Goal: Contribute content

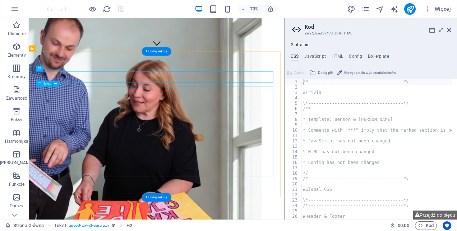
scroll to position [241, 0]
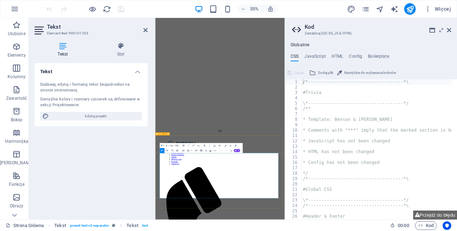
drag, startPoint x: 417, startPoint y: 520, endPoint x: 167, endPoint y: 410, distance: 273.5
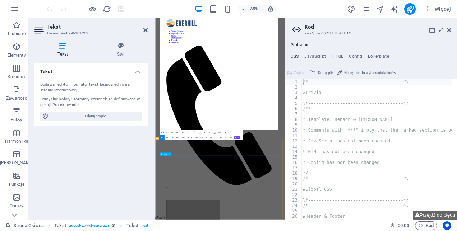
scroll to position [636, 0]
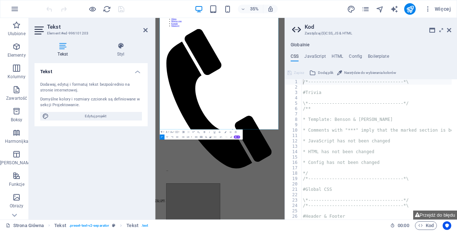
drag, startPoint x: 230, startPoint y: 136, endPoint x: 289, endPoint y: 169, distance: 67.1
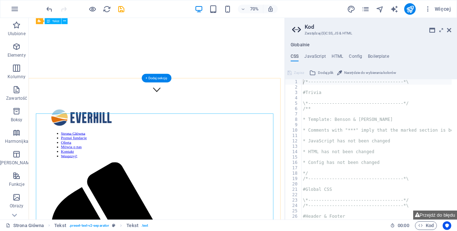
scroll to position [168, 0]
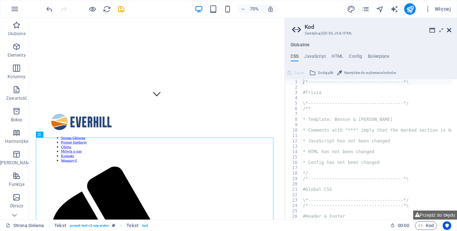
drag, startPoint x: 448, startPoint y: 29, endPoint x: 411, endPoint y: 19, distance: 38.0
click at [448, 29] on icon at bounding box center [449, 30] width 4 height 6
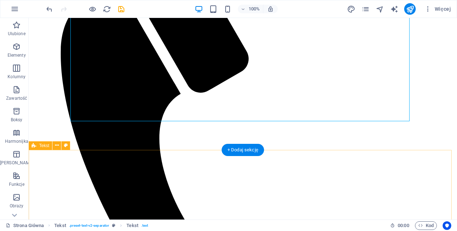
scroll to position [531, 0]
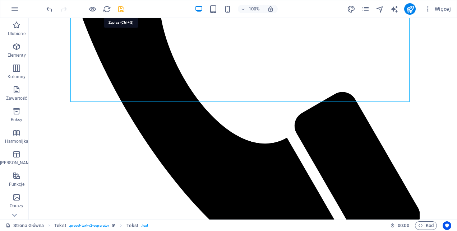
click at [121, 6] on icon "save" at bounding box center [121, 9] width 8 height 8
checkbox input "false"
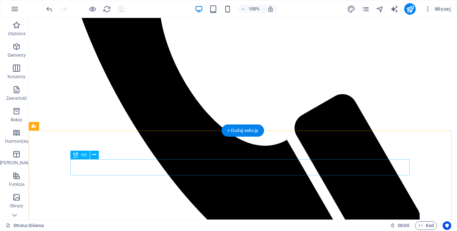
scroll to position [583, 0]
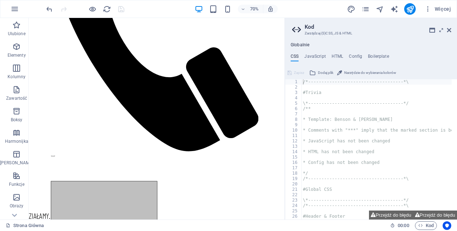
click at [450, 26] on h2 "Kod" at bounding box center [378, 27] width 147 height 6
click at [450, 29] on icon at bounding box center [449, 30] width 4 height 6
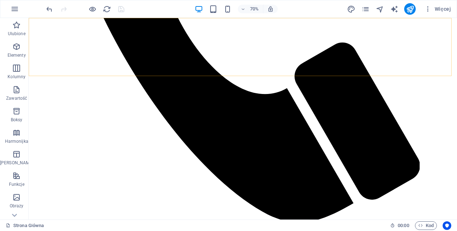
scroll to position [531, 0]
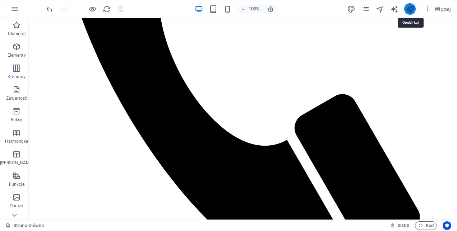
click at [412, 7] on icon "publish" at bounding box center [410, 9] width 8 height 8
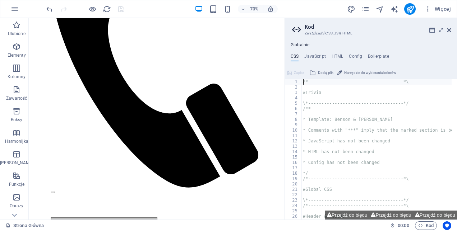
scroll to position [583, 0]
